Goal: Task Accomplishment & Management: Use online tool/utility

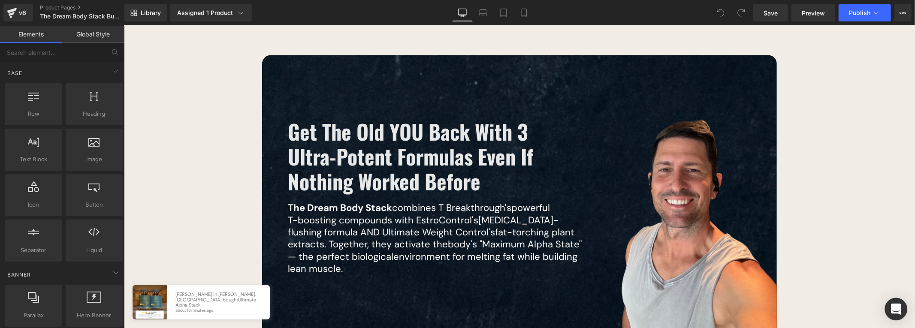
scroll to position [1114, 0]
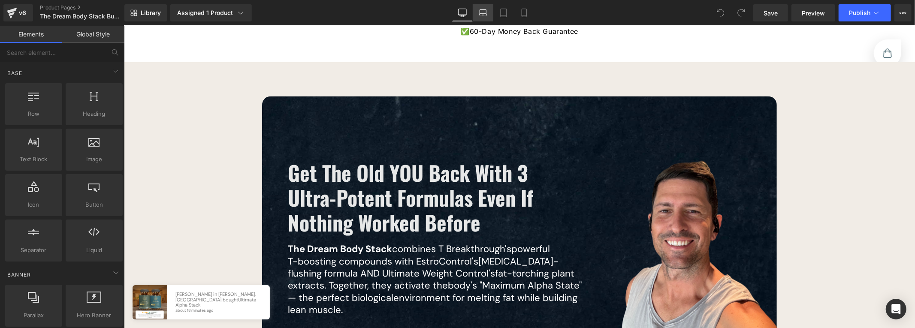
click at [480, 11] on icon at bounding box center [483, 13] width 9 height 9
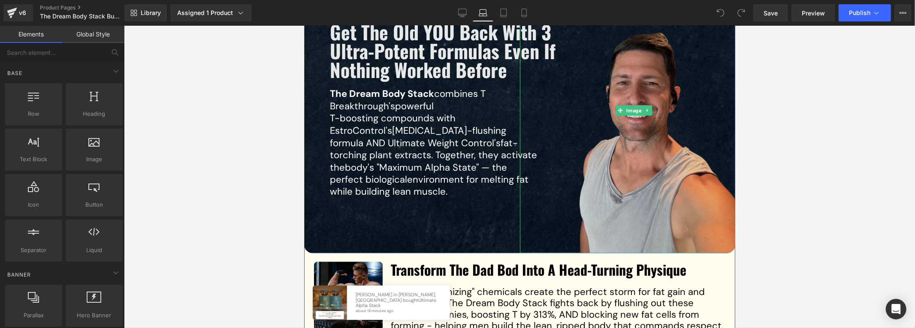
scroll to position [1202, 0]
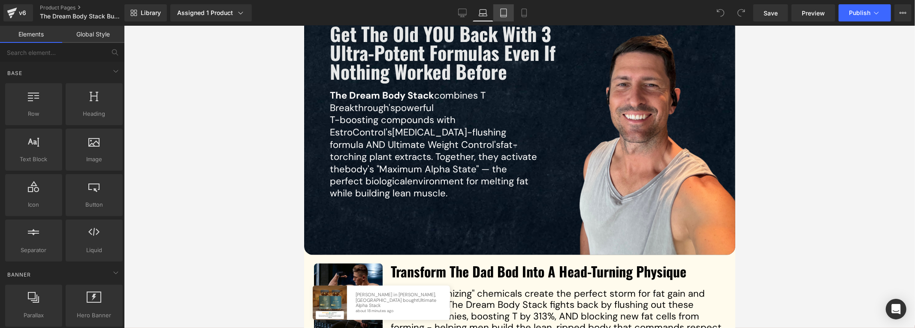
click at [497, 13] on link "Tablet" at bounding box center [504, 12] width 21 height 17
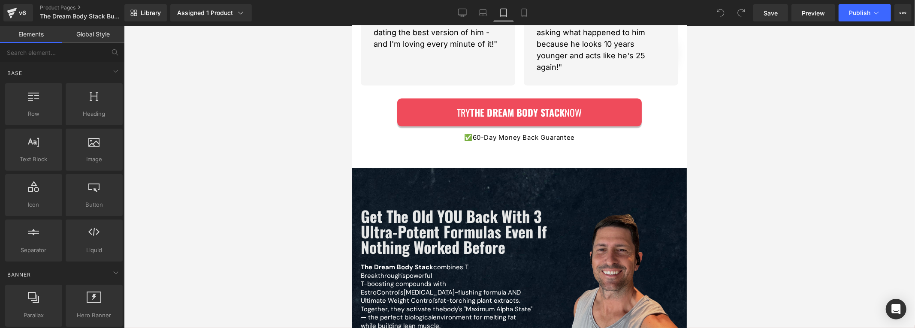
scroll to position [1153, 0]
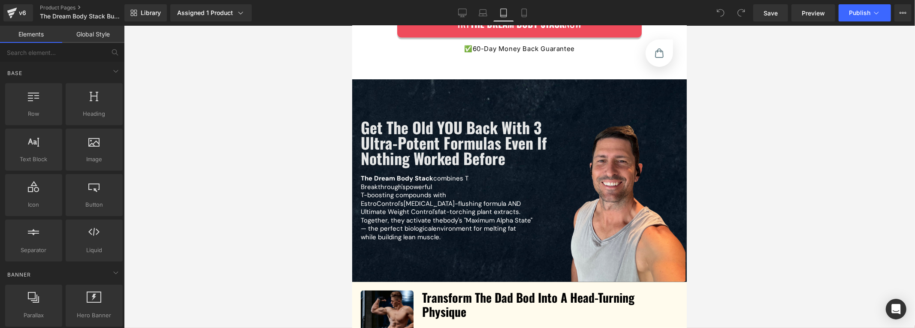
click at [521, 24] on div "Library Assigned 1 Product Product Preview The Dream Body Stack™ Manage assigne…" at bounding box center [519, 13] width 791 height 26
click at [521, 20] on link "Mobile" at bounding box center [524, 12] width 21 height 17
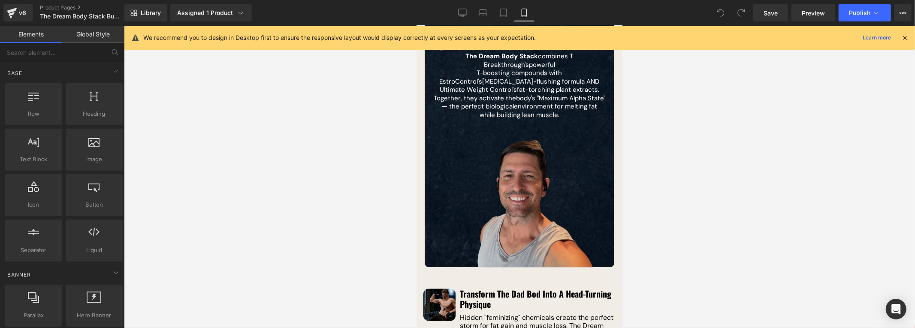
scroll to position [1711, 0]
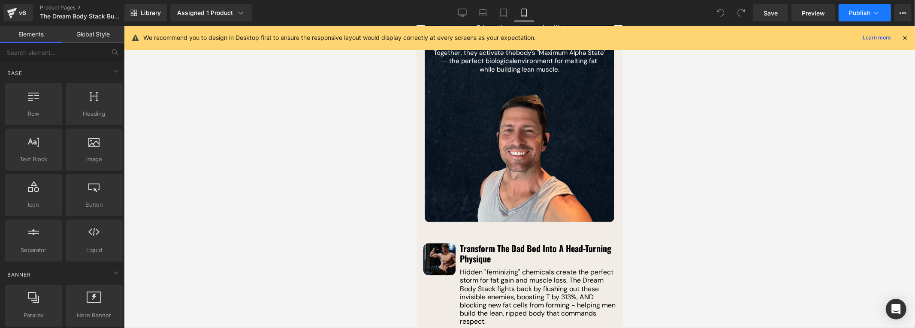
click at [879, 14] on icon at bounding box center [877, 13] width 9 height 9
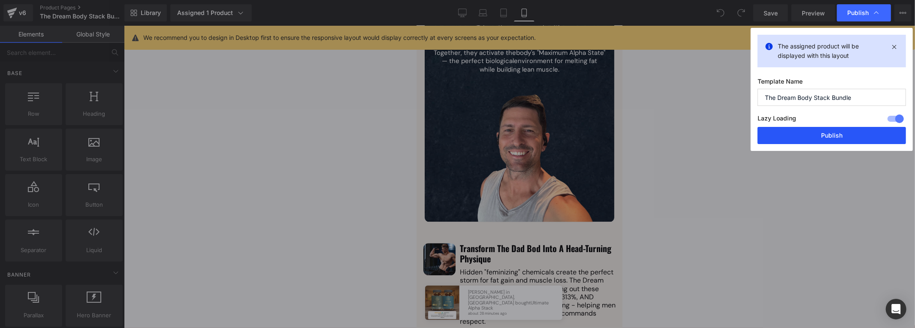
click at [861, 133] on button "Publish" at bounding box center [832, 135] width 148 height 17
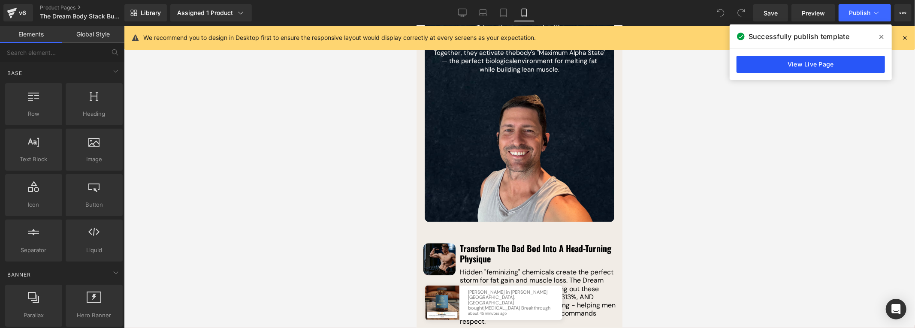
click at [778, 64] on link "View Live Page" at bounding box center [811, 64] width 148 height 17
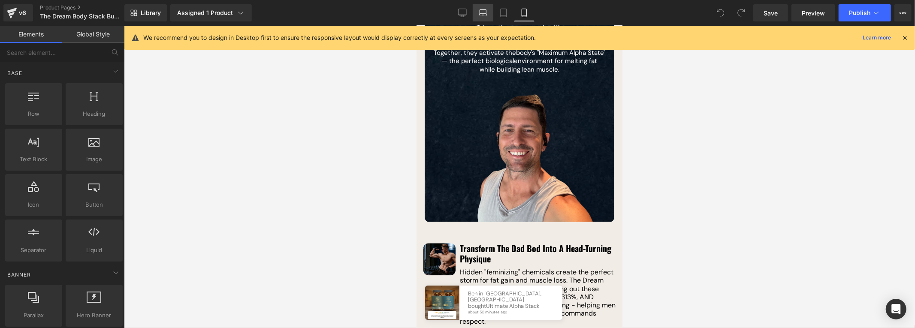
click at [485, 19] on link "Laptop" at bounding box center [483, 12] width 21 height 17
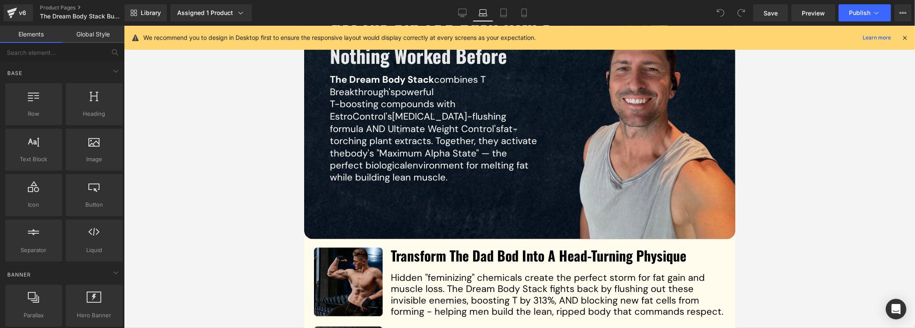
scroll to position [1176, 0]
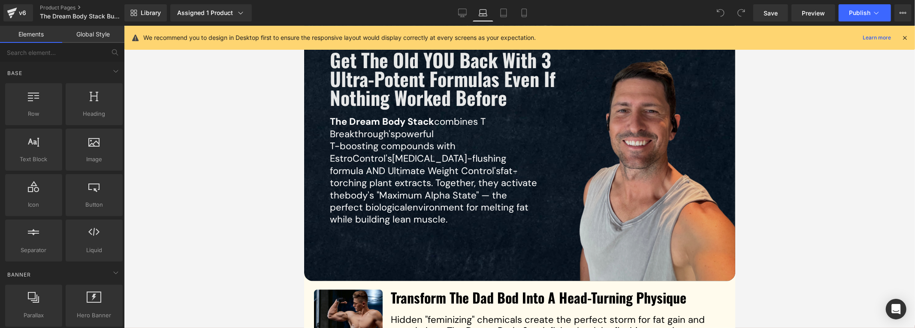
click at [654, 156] on img at bounding box center [634, 138] width 229 height 286
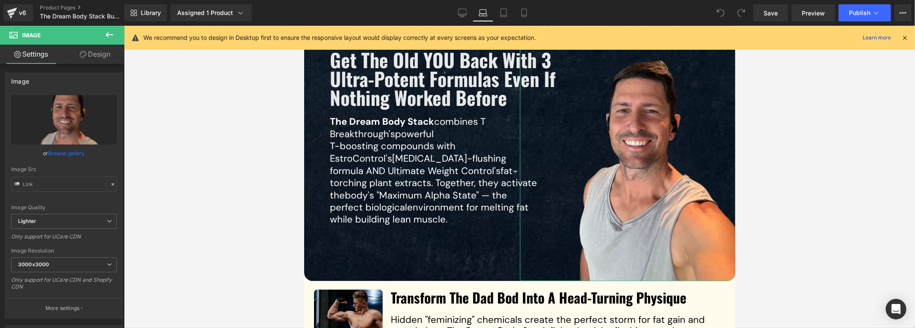
click at [80, 59] on link "Design" at bounding box center [95, 54] width 62 height 19
click at [0, 0] on div "Spacing" at bounding box center [0, 0] width 0 height 0
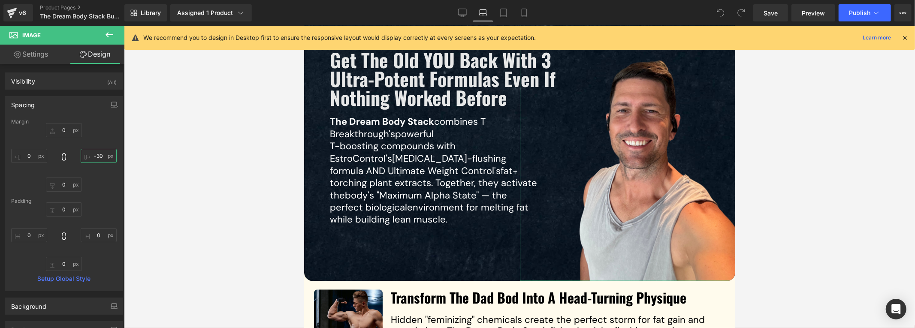
click at [94, 155] on input "text" at bounding box center [99, 156] width 36 height 14
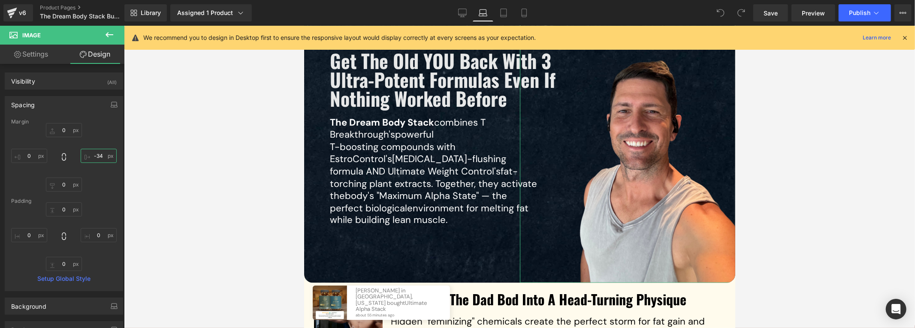
scroll to position [1177, 0]
type input "-35"
click at [772, 17] on link "Save" at bounding box center [771, 12] width 35 height 17
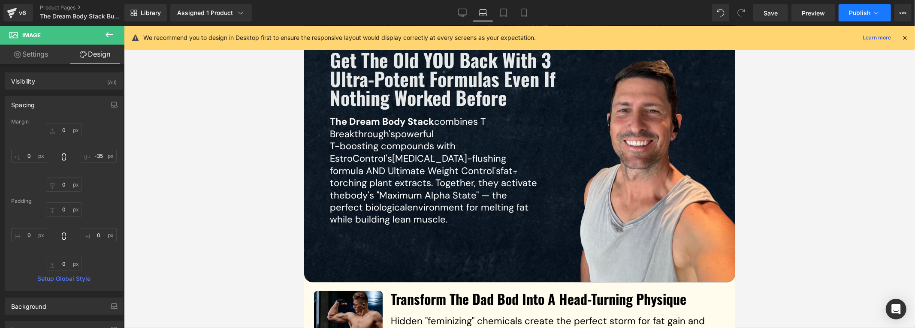
click at [851, 15] on span "Publish" at bounding box center [859, 12] width 21 height 7
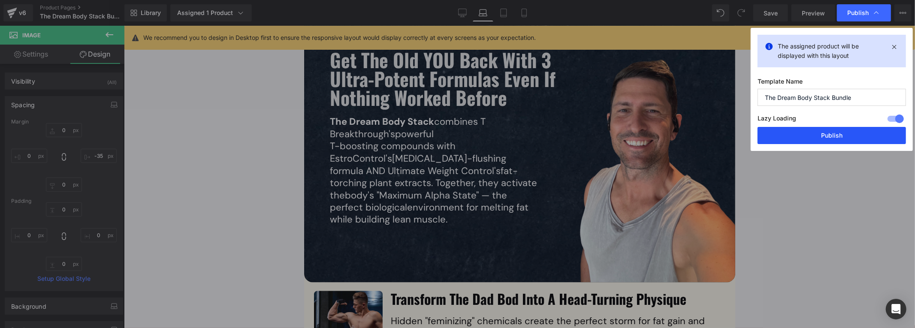
click at [851, 136] on button "Publish" at bounding box center [832, 135] width 148 height 17
